Goal: Information Seeking & Learning: Find specific fact

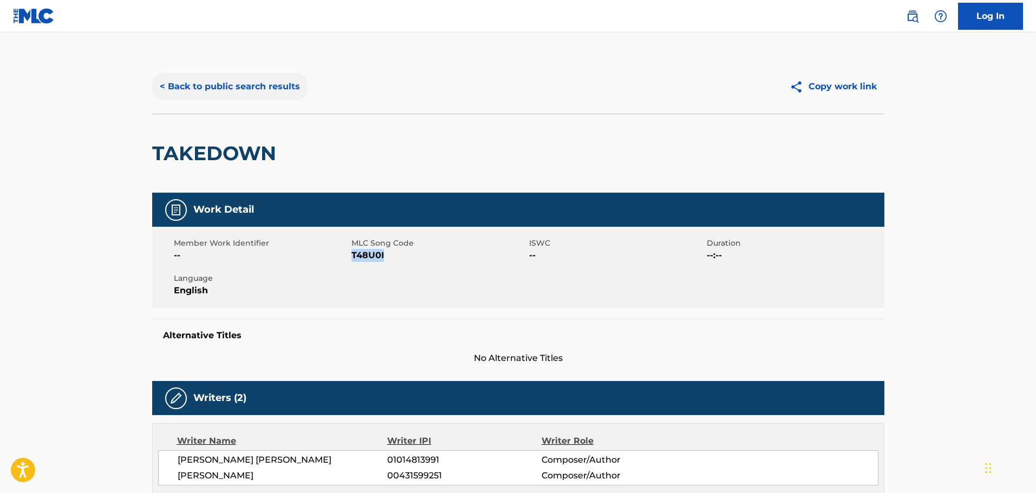
click at [215, 82] on button "< Back to public search results" at bounding box center [229, 86] width 155 height 27
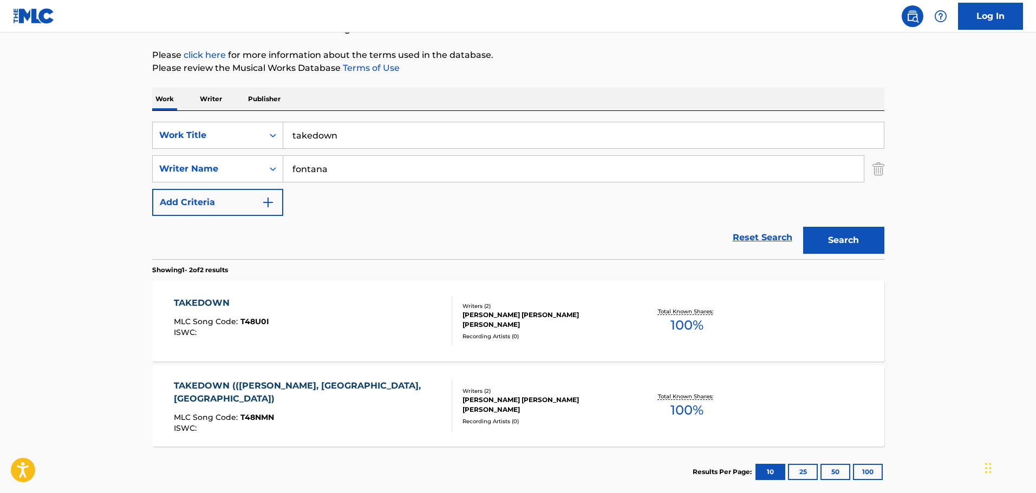
click at [258, 103] on p "Publisher" at bounding box center [264, 99] width 39 height 23
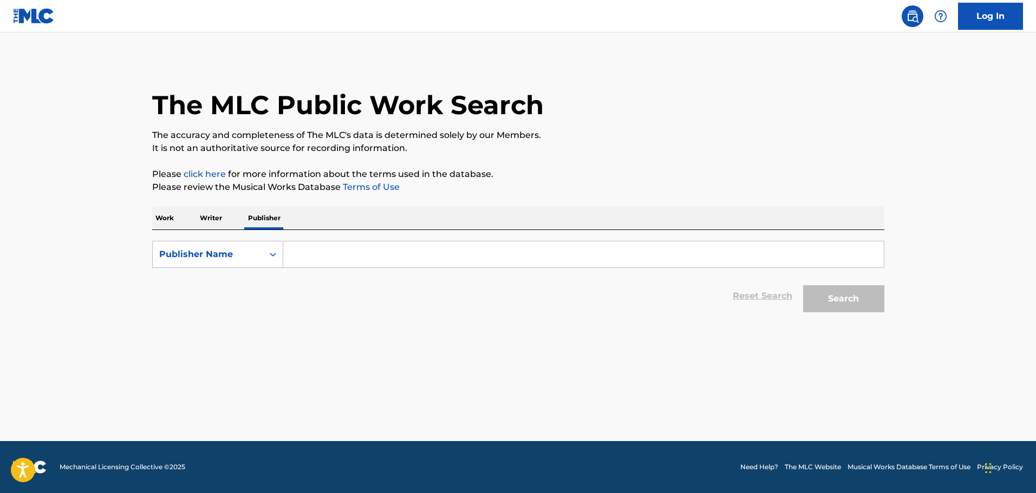
click at [323, 246] on input "Search Form" at bounding box center [583, 254] width 600 height 26
type input "Denga Music"
click at [803, 285] on button "Search" at bounding box center [843, 298] width 81 height 27
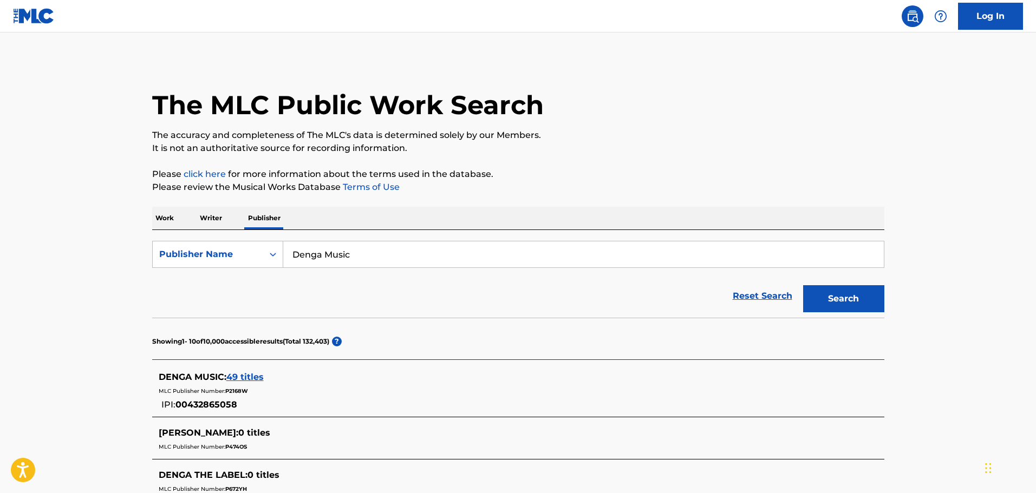
click at [249, 377] on span "49 titles" at bounding box center [244, 377] width 37 height 10
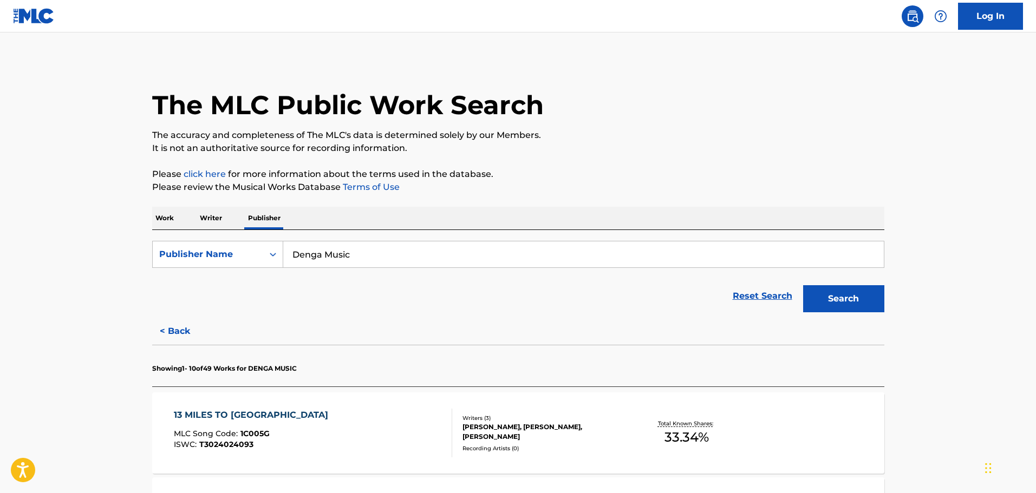
click at [639, 455] on div "13 MILES TO KINGSTON MLC Song Code : 1C005G ISWC : T3024024093 Writers ( 3 ) [P…" at bounding box center [518, 433] width 732 height 81
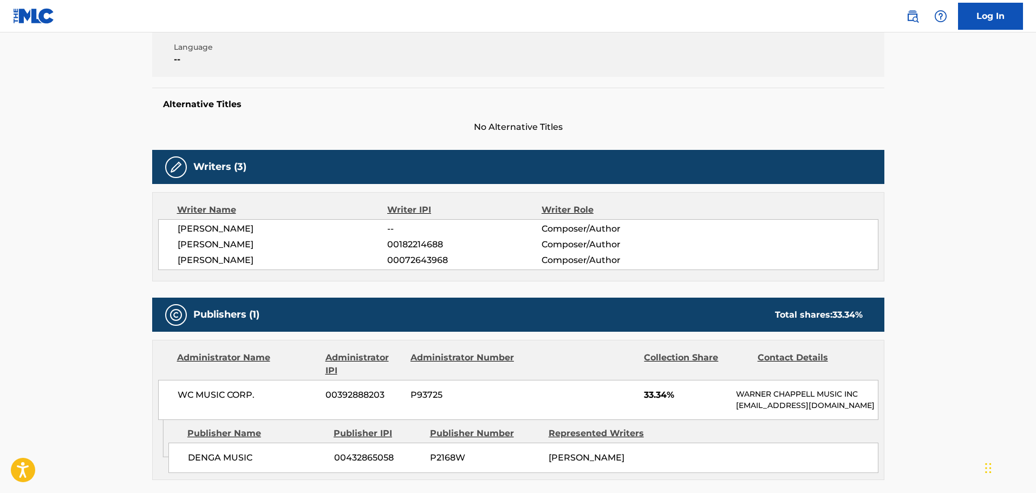
scroll to position [393, 0]
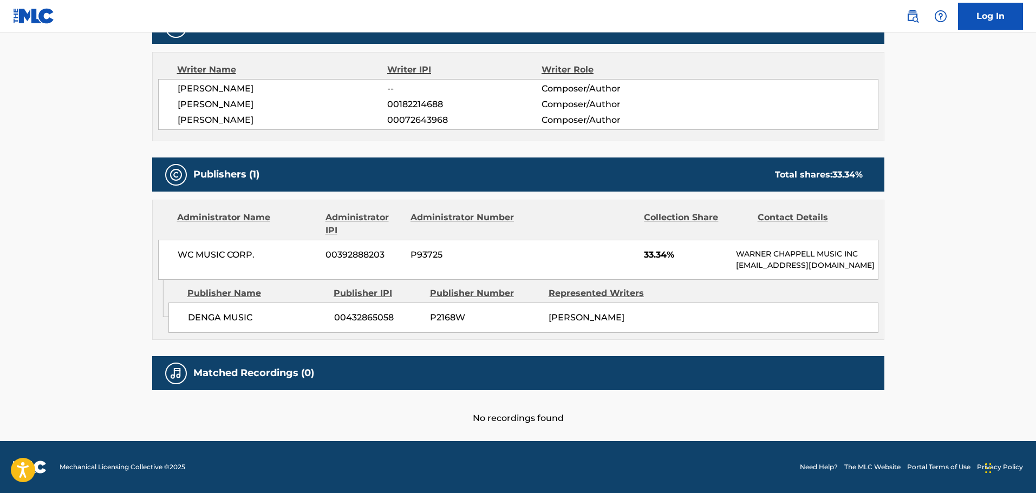
click at [448, 311] on span "P2168W" at bounding box center [485, 317] width 110 height 13
copy span "P2168W"
click at [455, 311] on span "P2168W" at bounding box center [485, 317] width 110 height 13
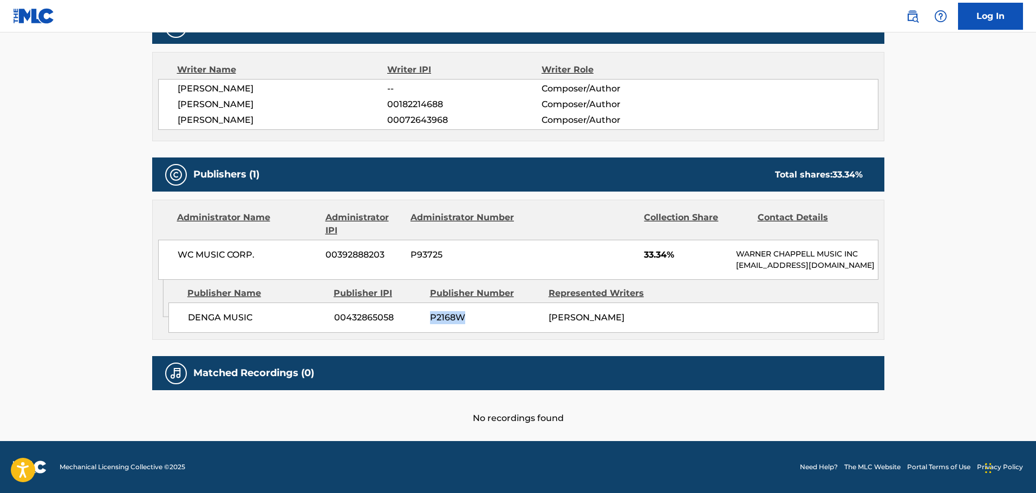
scroll to position [0, 0]
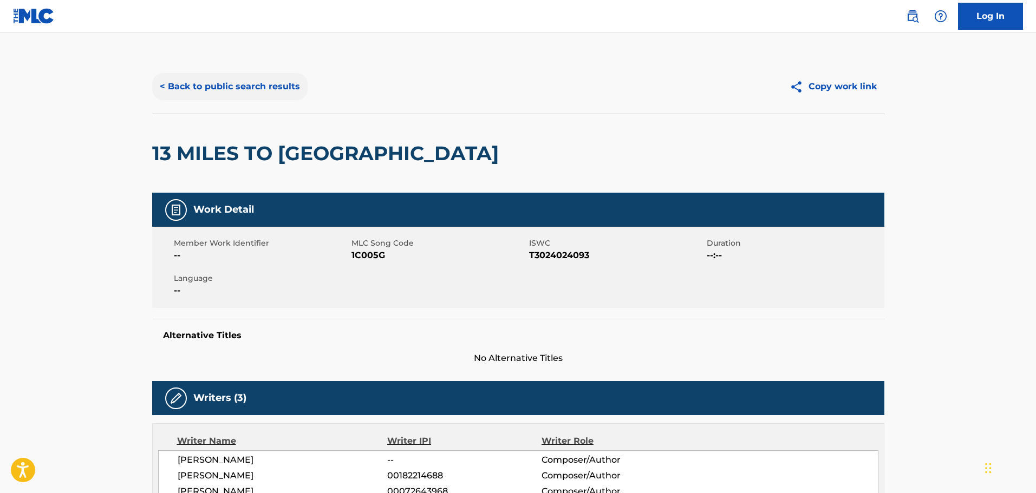
click at [221, 75] on button "< Back to public search results" at bounding box center [229, 86] width 155 height 27
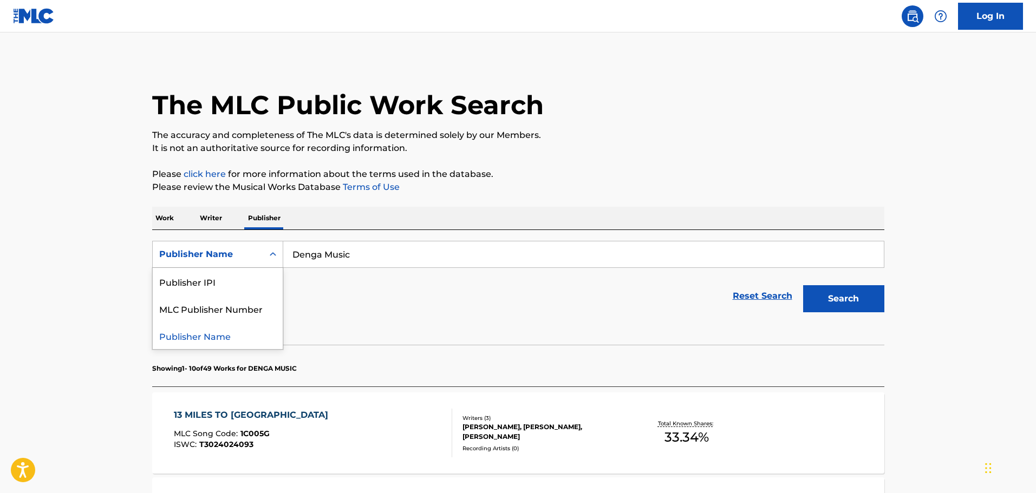
click at [224, 255] on div "Publisher Name" at bounding box center [207, 254] width 97 height 13
click at [175, 220] on p "Work" at bounding box center [164, 218] width 25 height 23
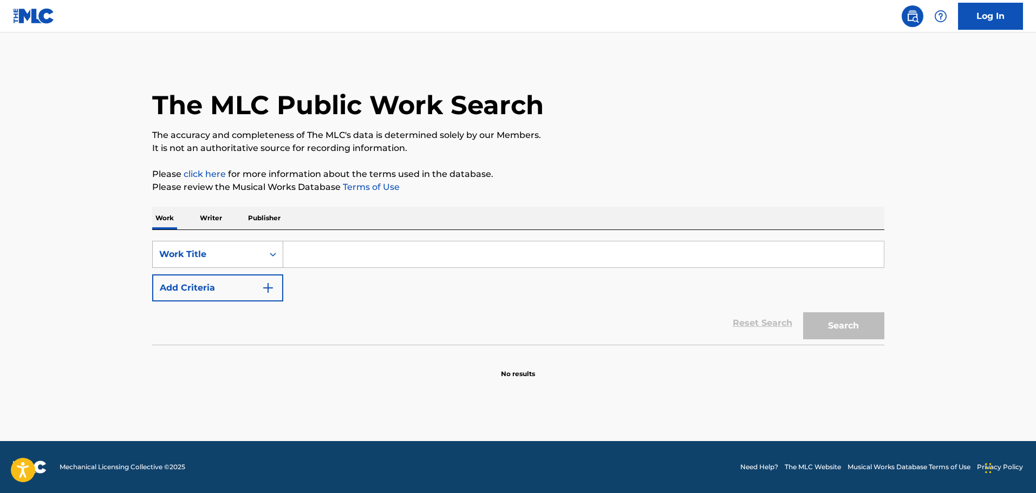
click at [230, 256] on div "Work Title" at bounding box center [207, 254] width 97 height 13
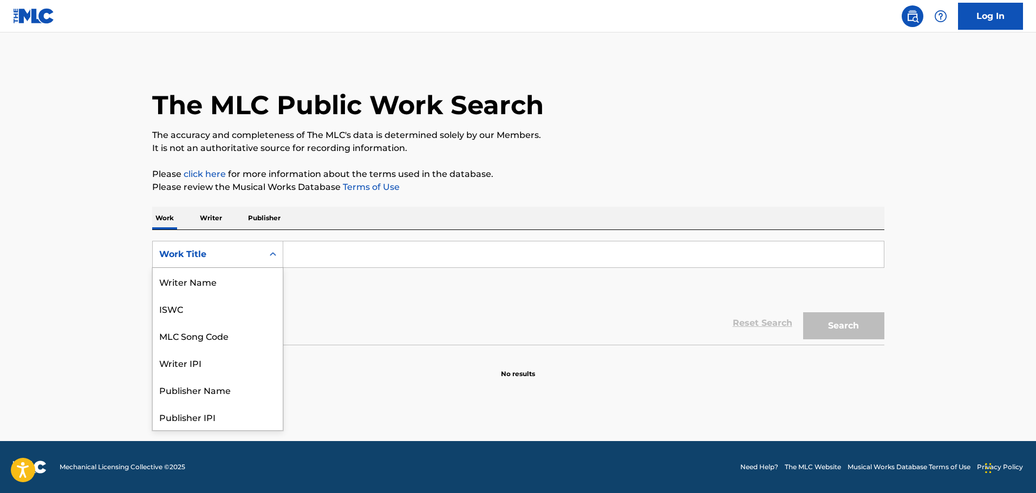
scroll to position [54, 0]
drag, startPoint x: 201, startPoint y: 279, endPoint x: 242, endPoint y: 276, distance: 41.3
click at [202, 279] on div "MLC Song Code" at bounding box center [218, 281] width 130 height 27
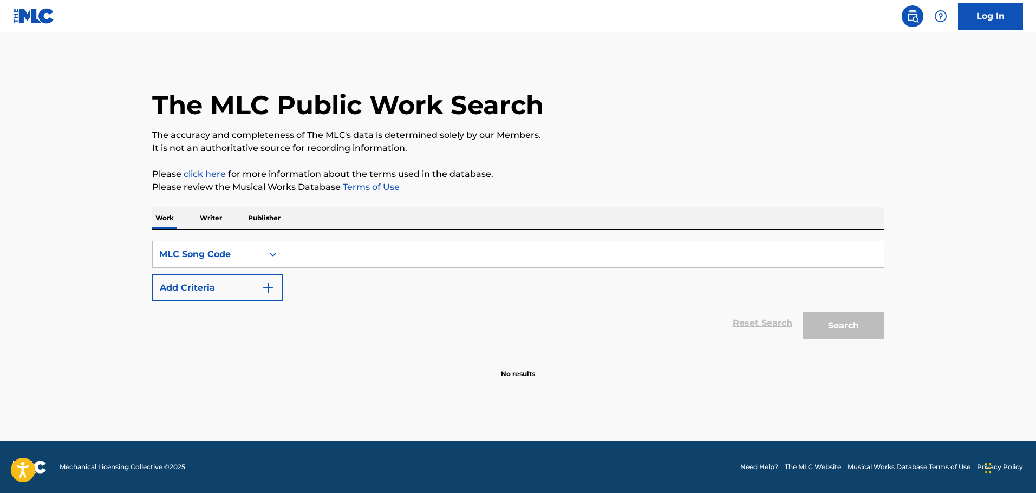
click at [337, 262] on input "Search Form" at bounding box center [583, 254] width 600 height 26
paste input "i12669"
type input "i12669"
click at [851, 335] on button "Search" at bounding box center [843, 325] width 81 height 27
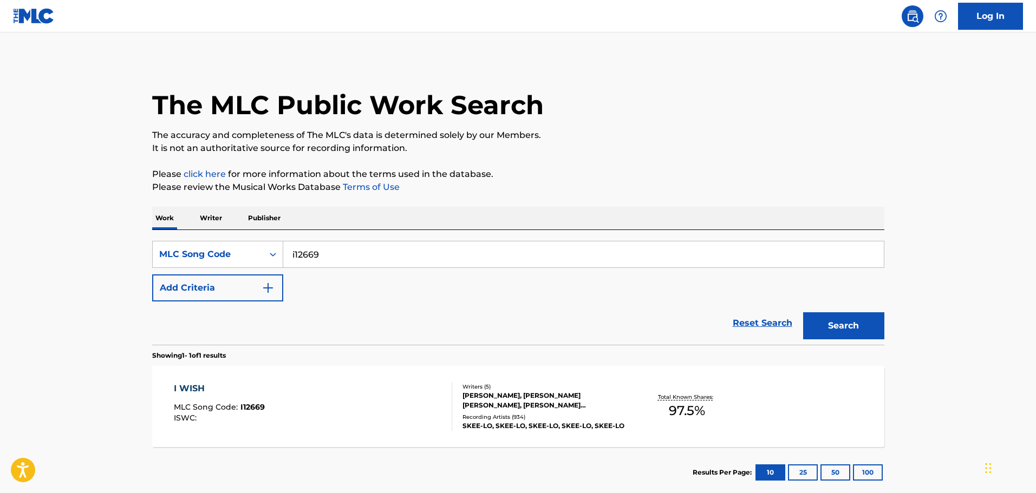
click at [397, 410] on div "I WISH MLC Song Code : I12669 ISWC :" at bounding box center [313, 406] width 278 height 49
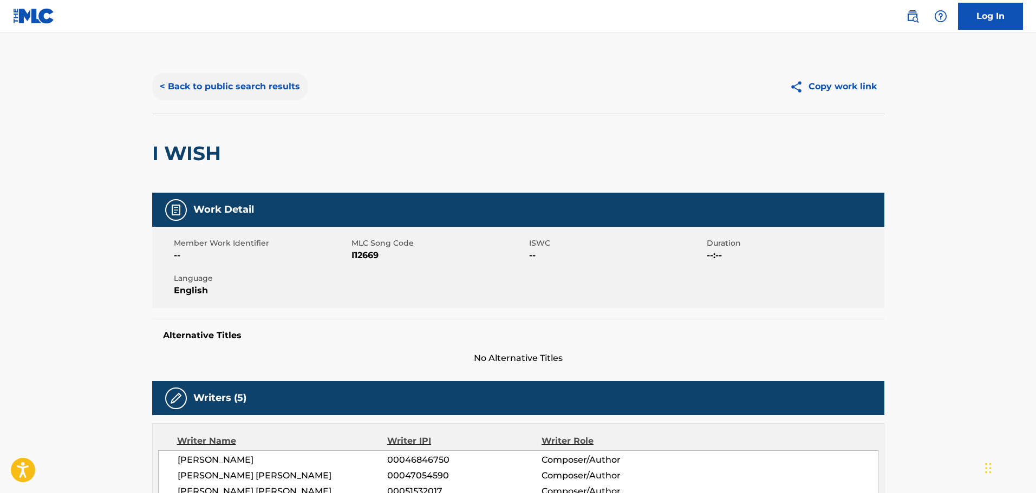
click at [258, 92] on button "< Back to public search results" at bounding box center [229, 86] width 155 height 27
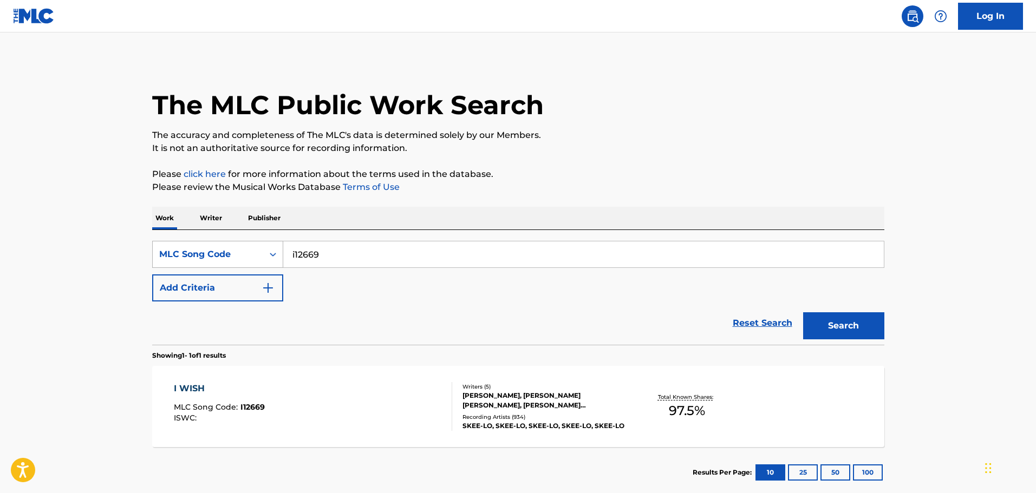
drag, startPoint x: 339, startPoint y: 257, endPoint x: 220, endPoint y: 254, distance: 119.7
click at [220, 254] on div "SearchWithCriteria3c10404f-9268-45e0-aebd-0ced567eccde MLC Song Code i12669" at bounding box center [518, 254] width 732 height 27
paste input "WB07RA"
click at [855, 332] on button "Search" at bounding box center [843, 325] width 81 height 27
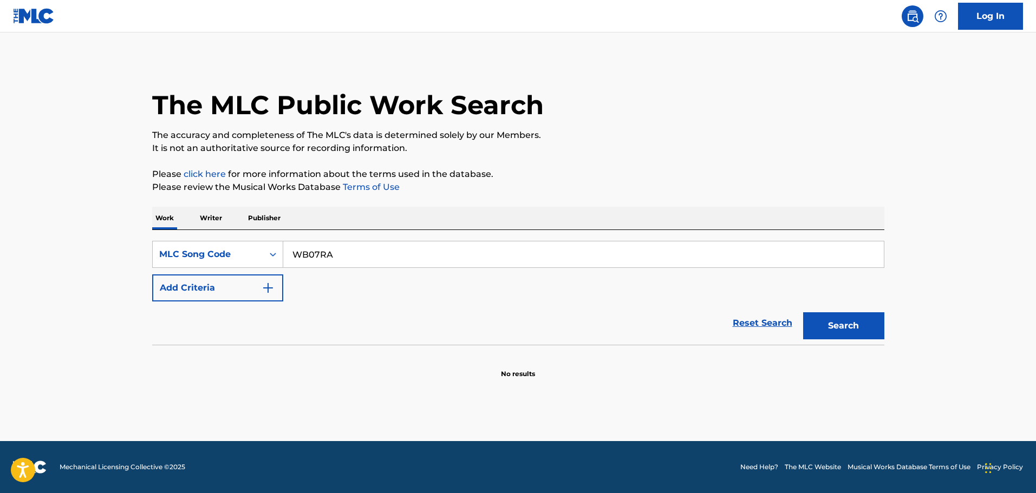
click at [482, 261] on input "WB07RA" at bounding box center [583, 254] width 600 height 26
type input "WB07RA"
click at [836, 328] on button "Search" at bounding box center [843, 325] width 81 height 27
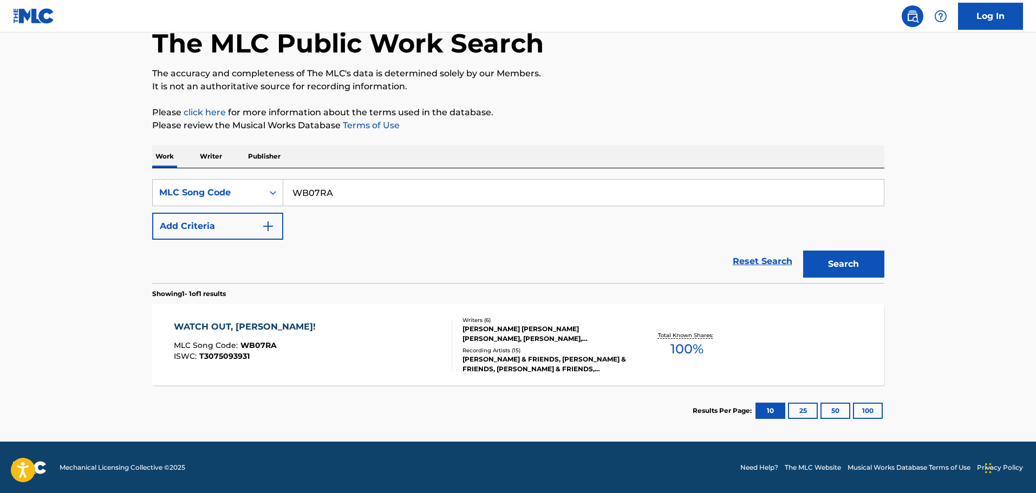
scroll to position [62, 0]
click at [396, 341] on div "WATCH OUT, [PERSON_NAME]! MLC Song Code : WB07RA ISWC : T3075093931" at bounding box center [313, 344] width 278 height 49
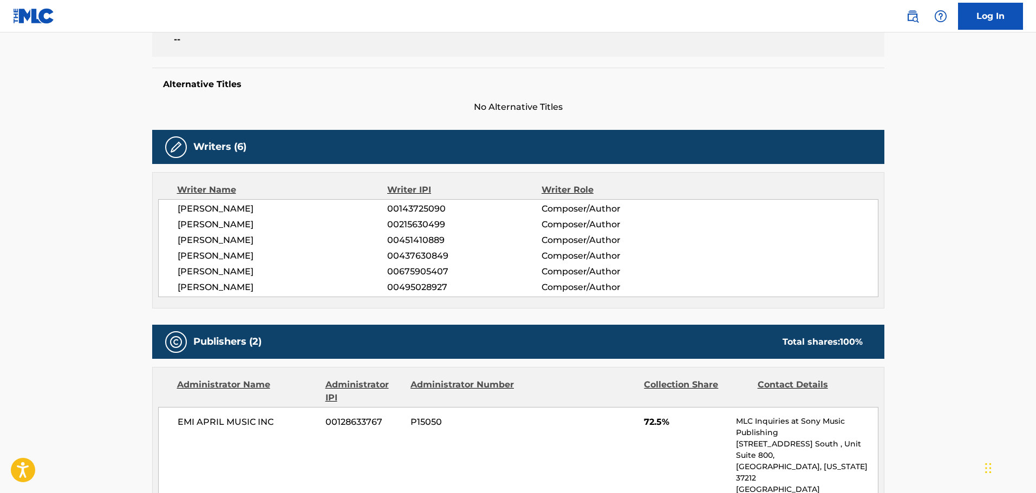
scroll to position [433, 0]
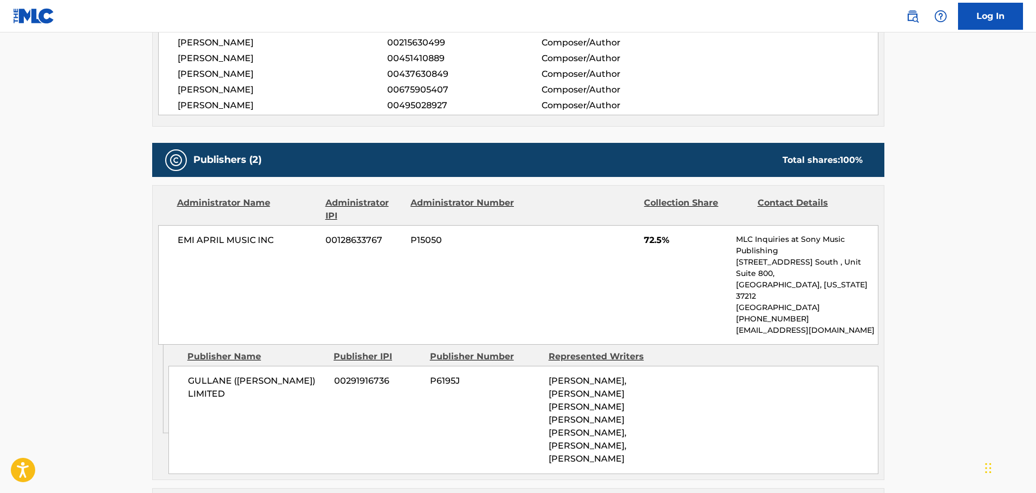
click at [437, 241] on span "P15050" at bounding box center [462, 240] width 105 height 13
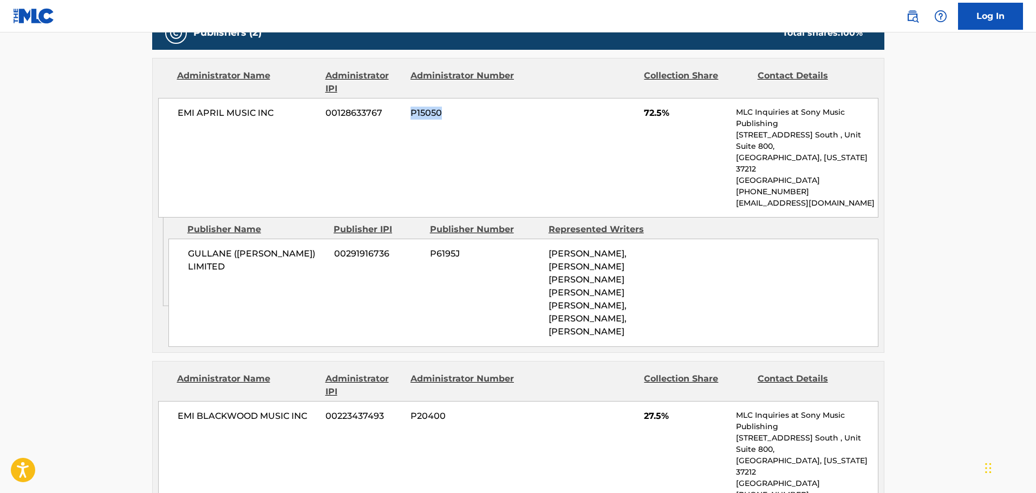
scroll to position [541, 0]
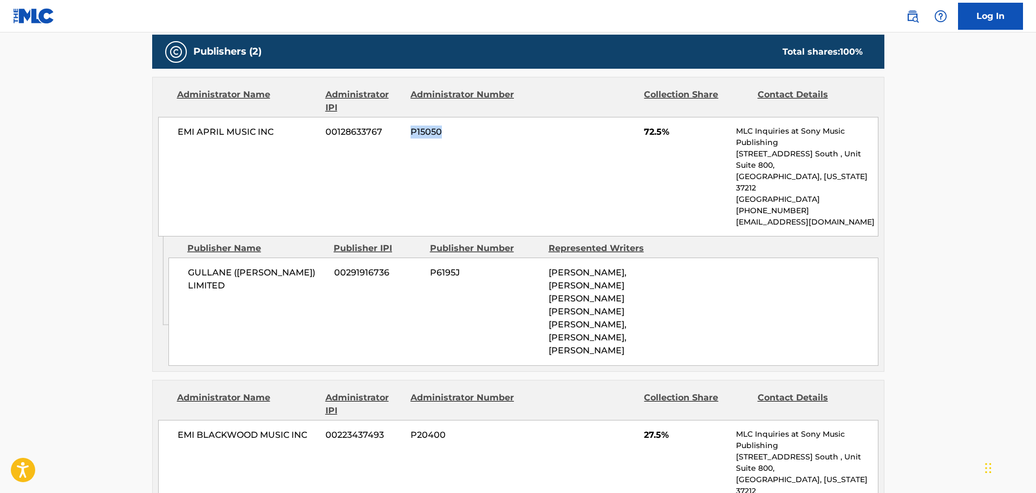
copy span "P15050"
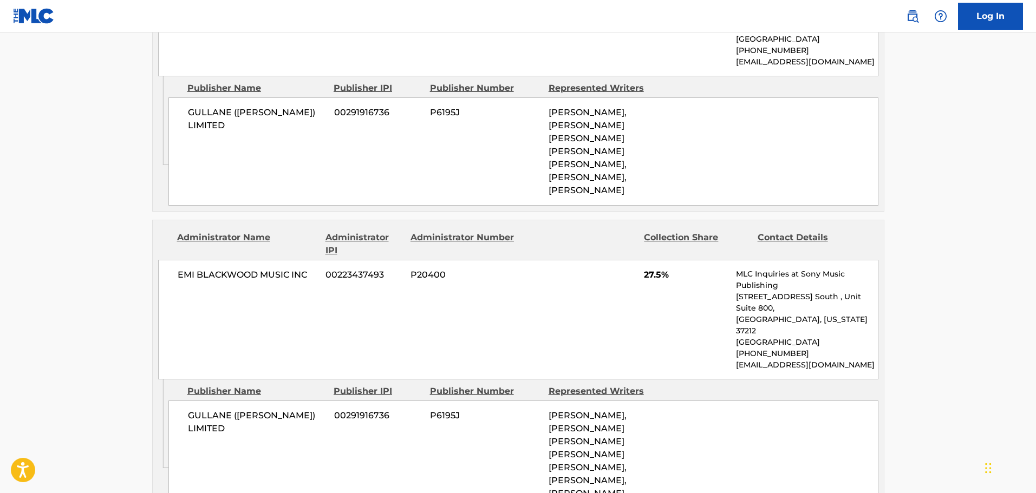
scroll to position [704, 0]
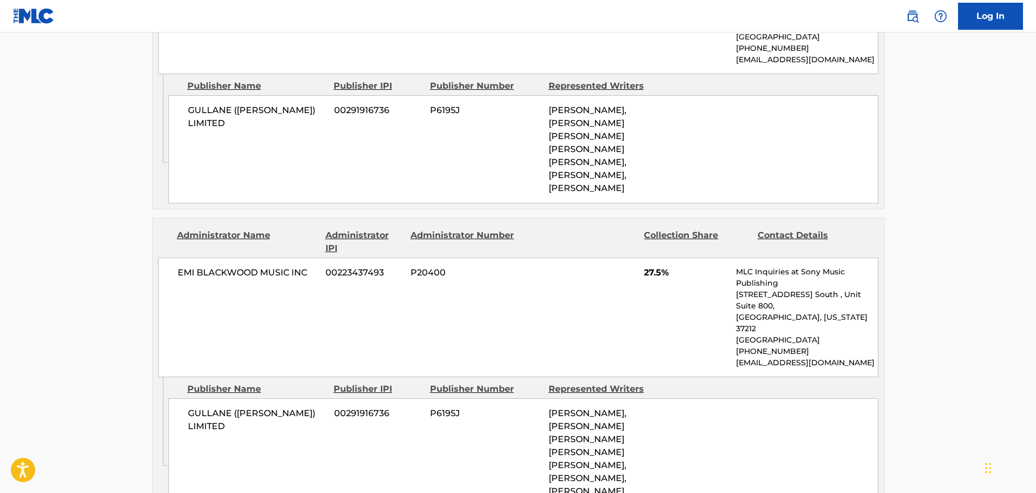
click at [429, 266] on span "P20400" at bounding box center [462, 272] width 105 height 13
copy span "P20400"
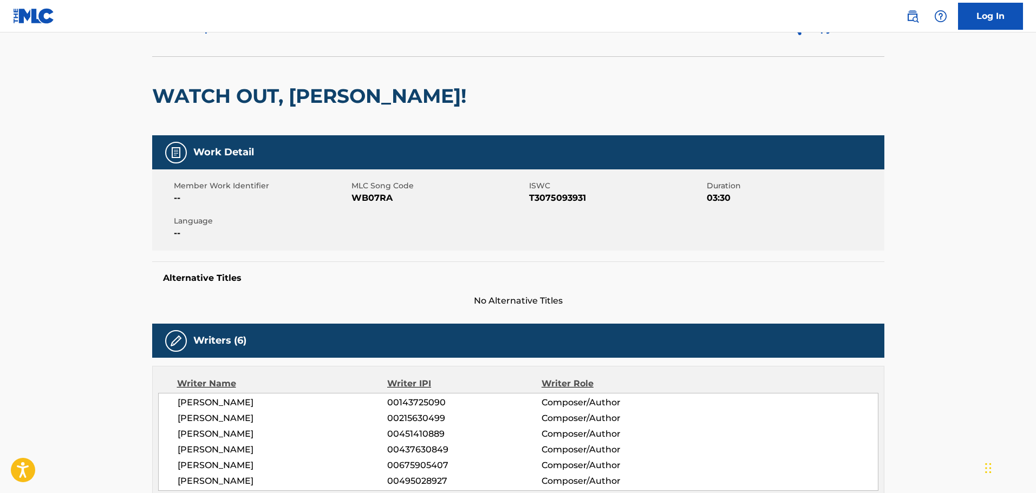
scroll to position [0, 0]
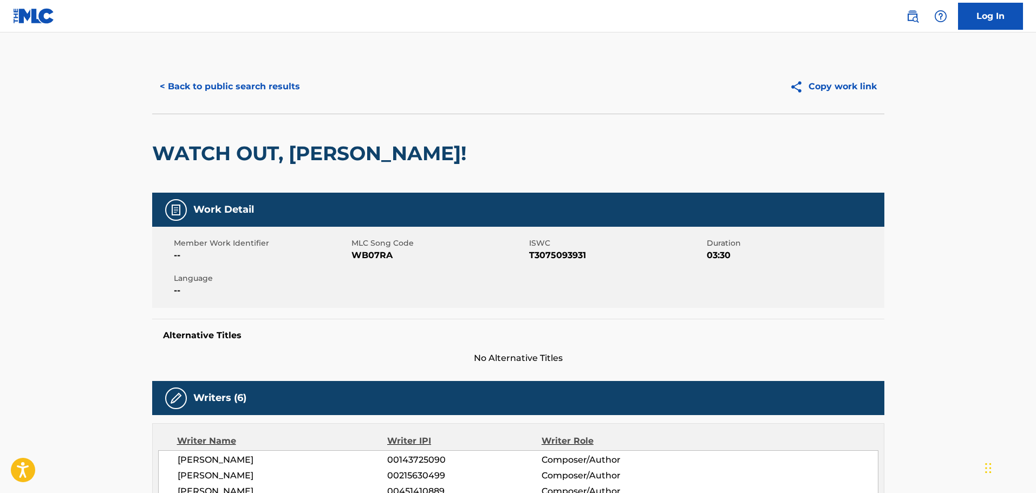
click at [367, 248] on span "MLC Song Code" at bounding box center [438, 243] width 175 height 11
click at [368, 257] on span "WB07RA" at bounding box center [438, 255] width 175 height 13
copy span "WB07RA"
